Goal: Information Seeking & Learning: Learn about a topic

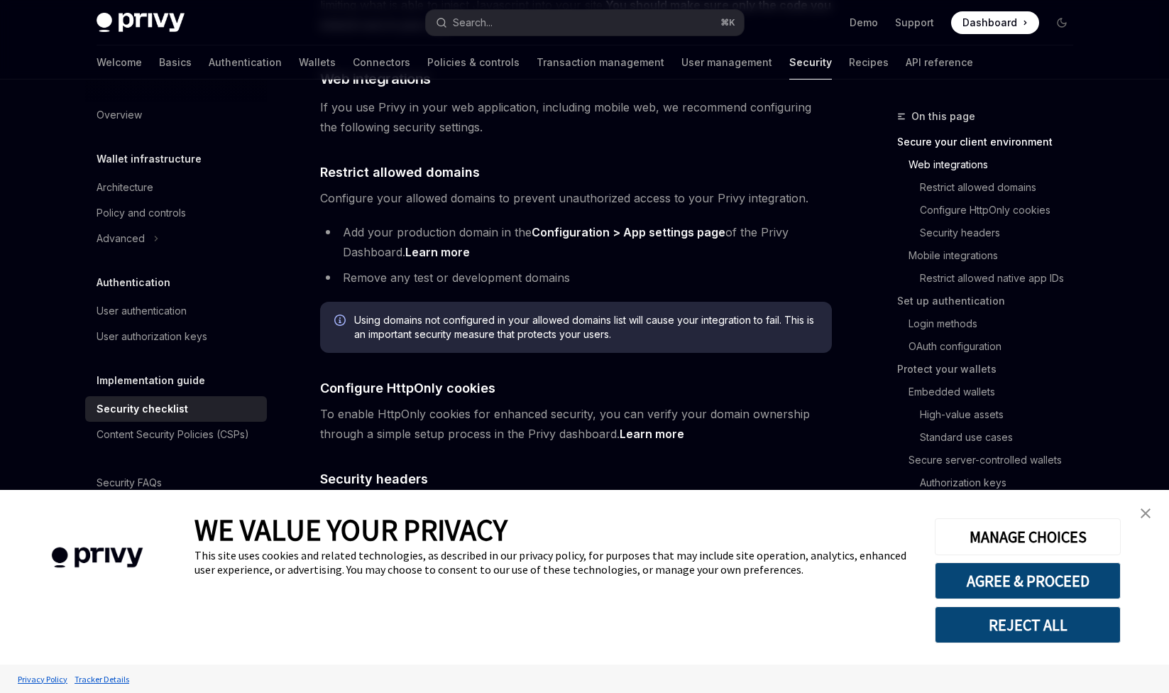
scroll to position [447, 0]
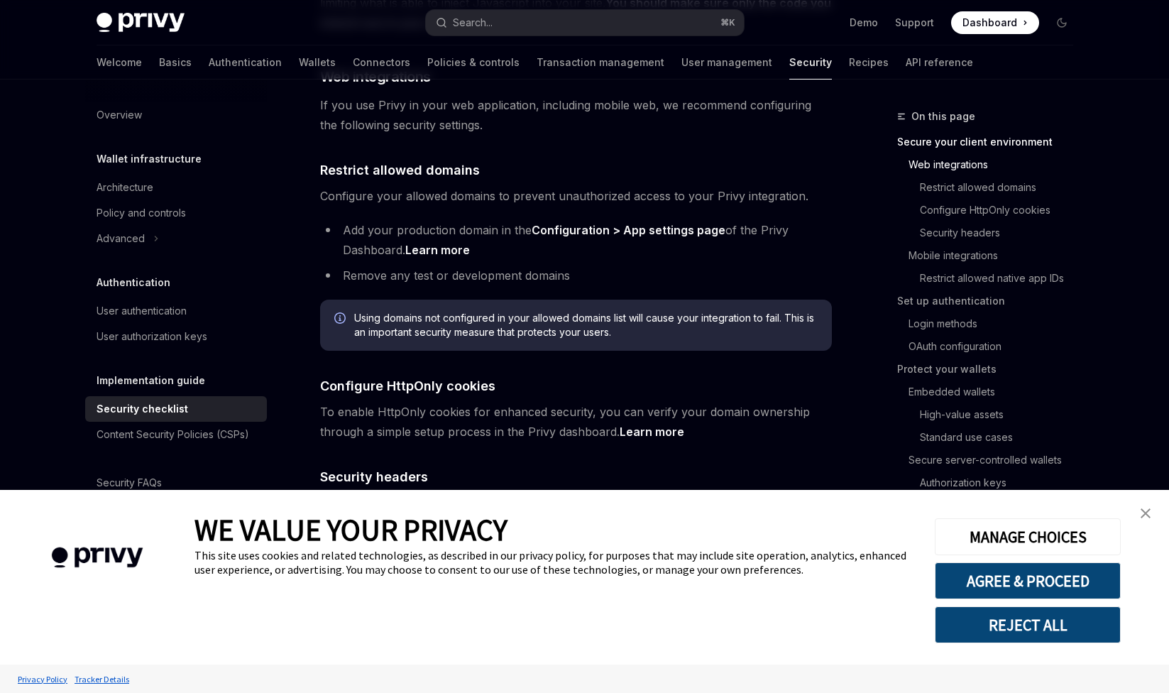
click at [1148, 505] on link "close banner" at bounding box center [1145, 513] width 28 height 28
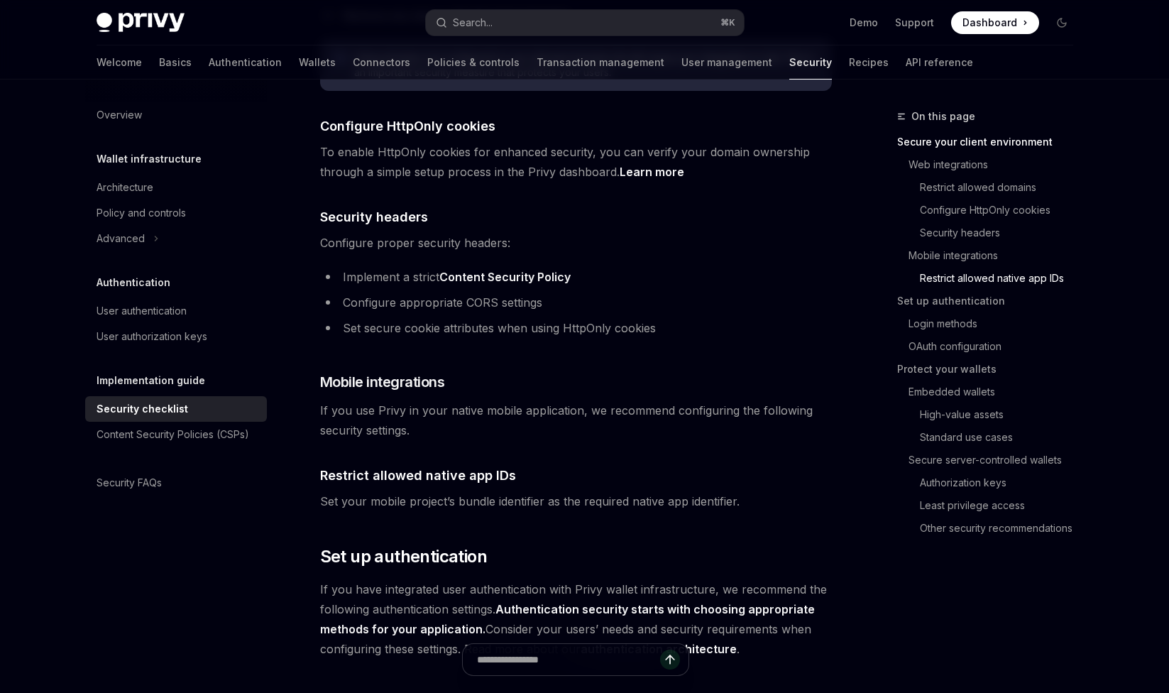
scroll to position [701, 0]
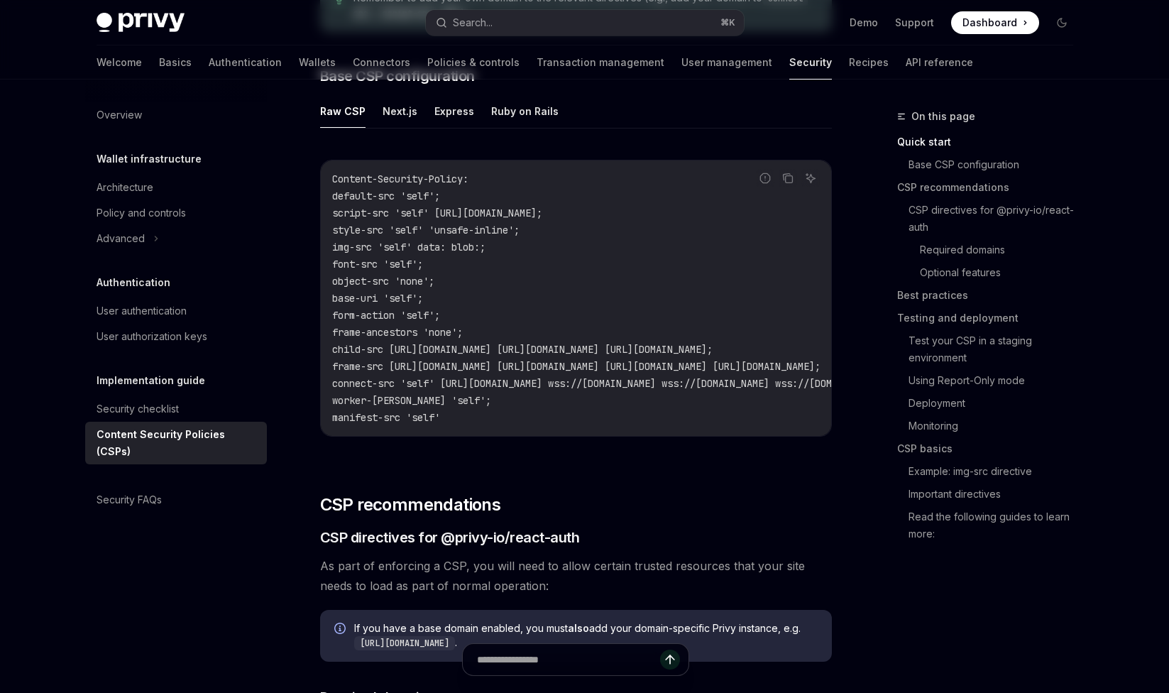
type textarea "*"
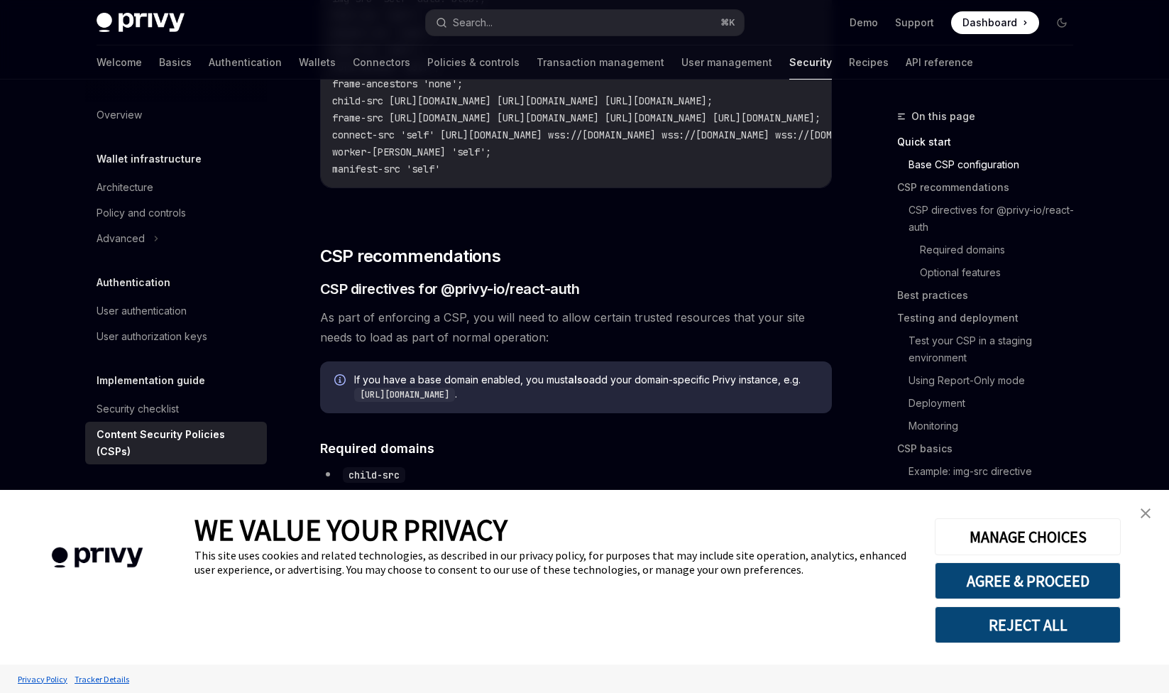
scroll to position [472, 0]
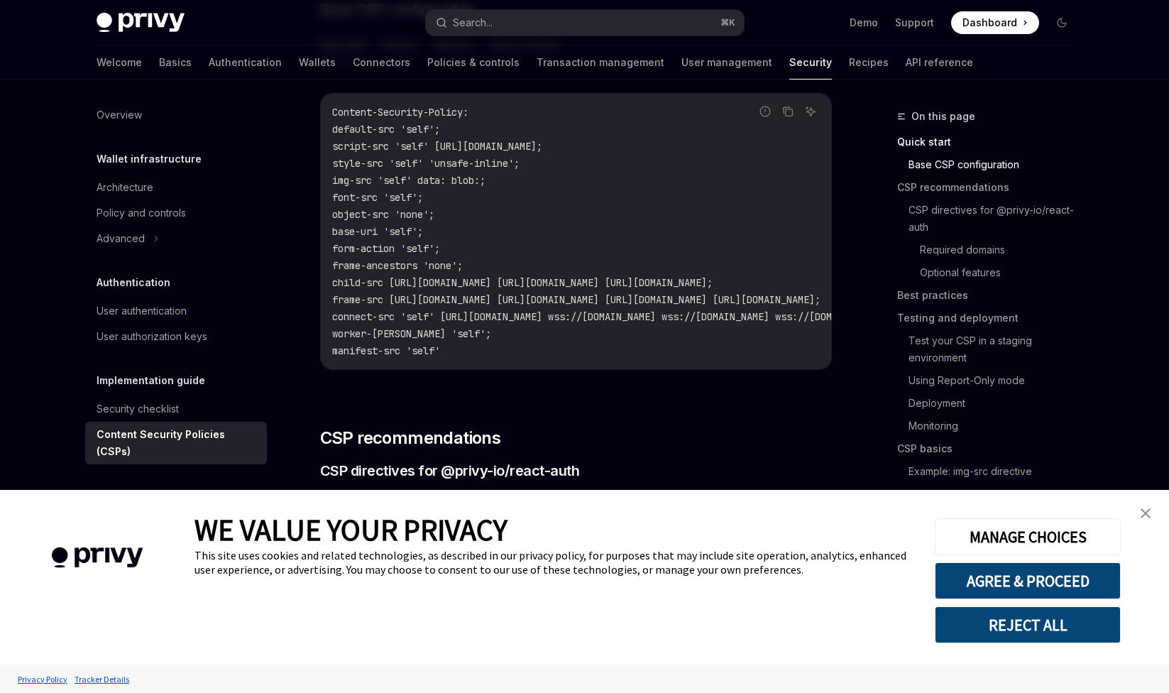
click at [1149, 517] on img "close banner" at bounding box center [1145, 513] width 10 height 10
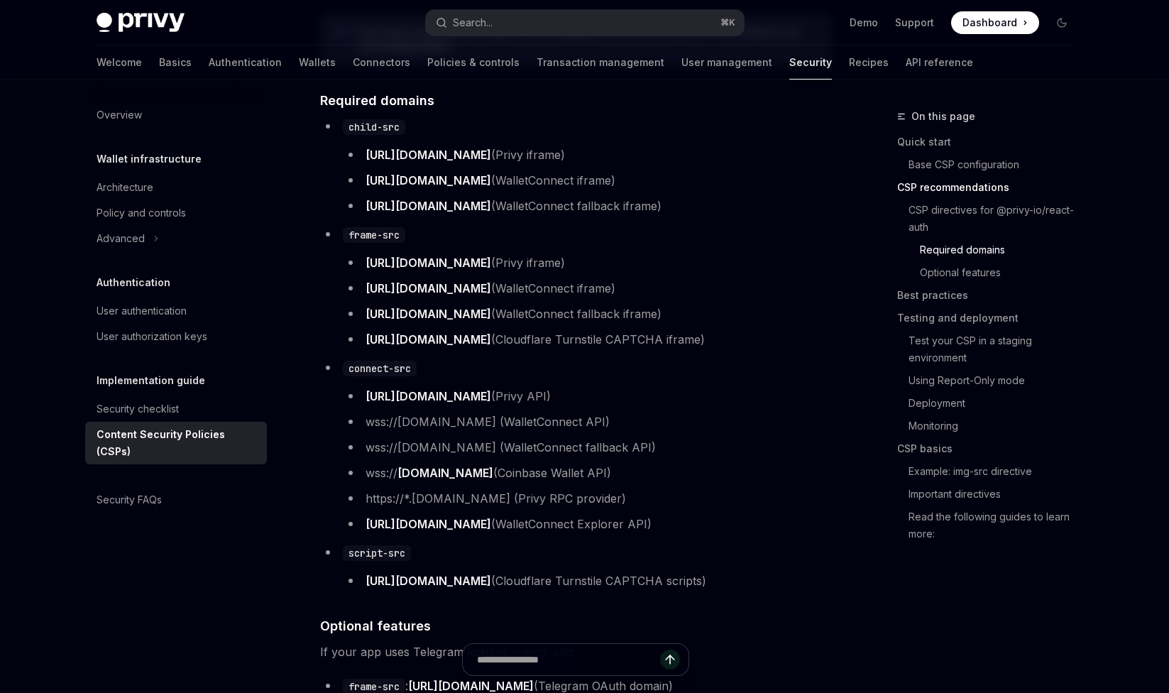
scroll to position [1052, 0]
